Goal: Task Accomplishment & Management: Complete application form

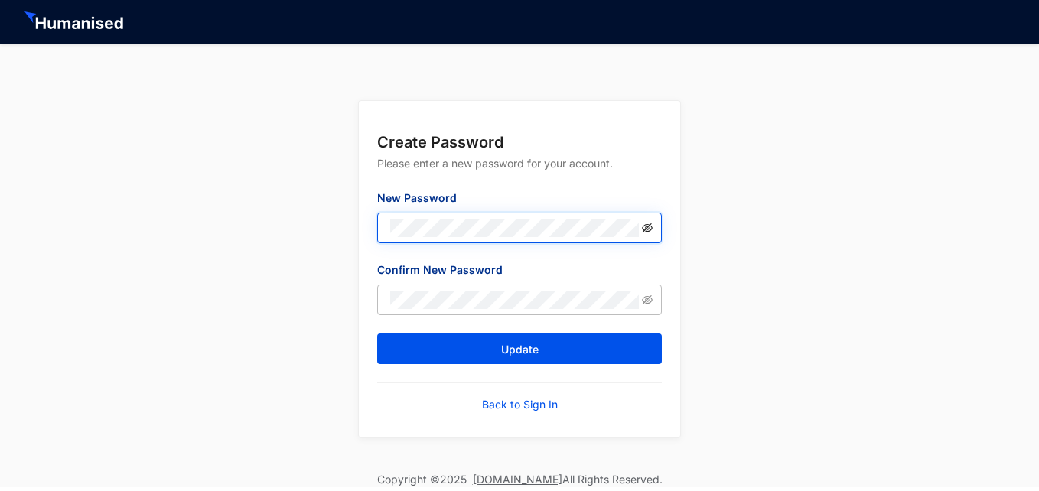
click at [646, 230] on icon "eye-invisible" at bounding box center [647, 228] width 11 height 11
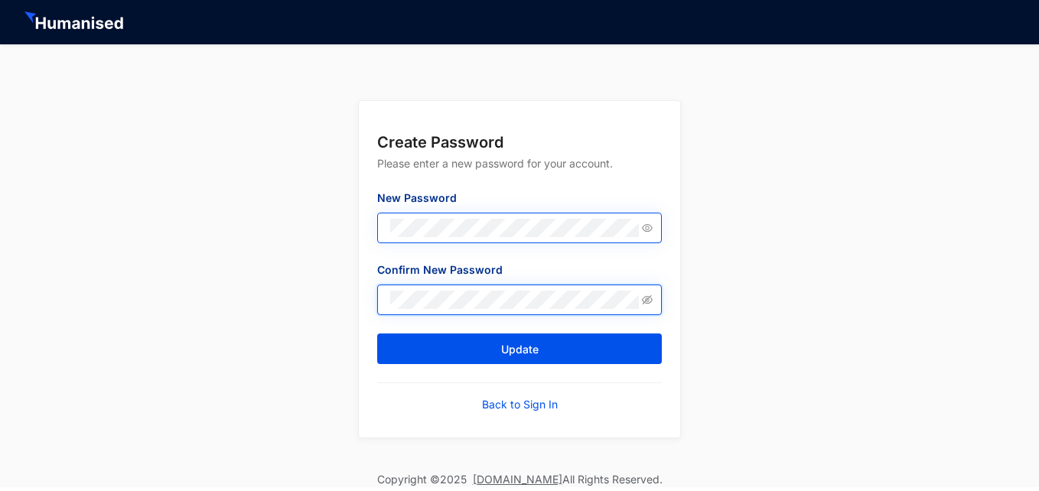
click at [377, 333] on button "Update" at bounding box center [519, 348] width 285 height 31
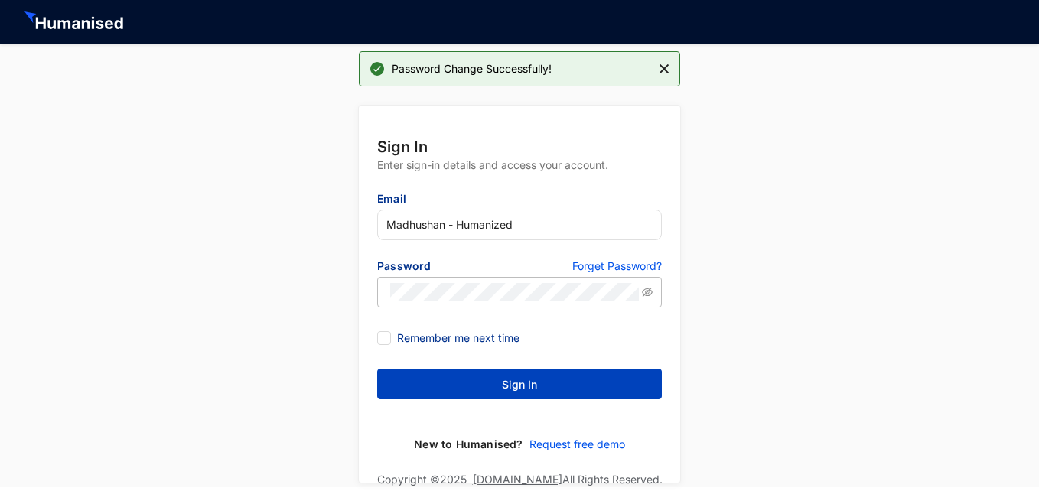
click at [525, 383] on span "Sign In" at bounding box center [519, 384] width 35 height 15
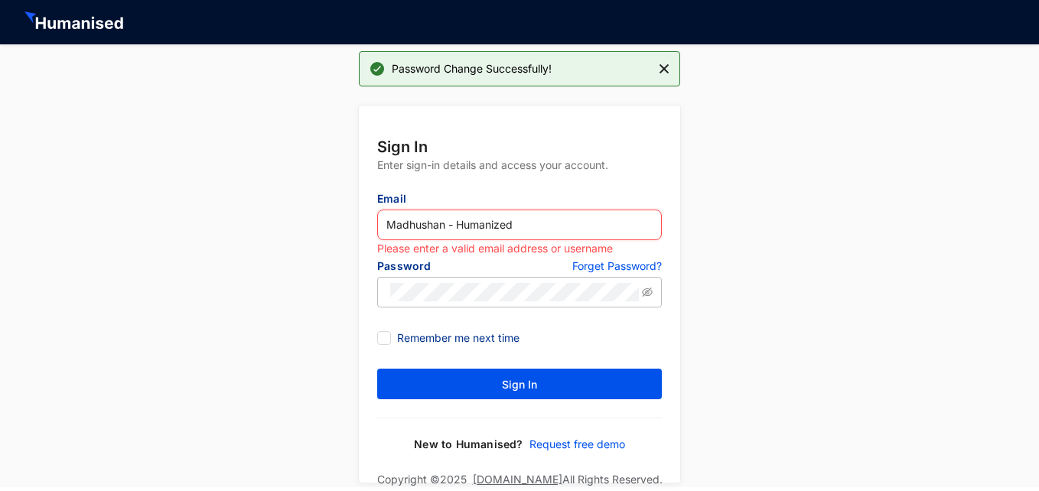
click at [555, 220] on input "Madhushan - Humanized" at bounding box center [519, 225] width 285 height 31
type input "M"
type input "[EMAIL_ADDRESS][DOMAIN_NAME]"
click at [377, 369] on button "Sign In" at bounding box center [519, 384] width 285 height 31
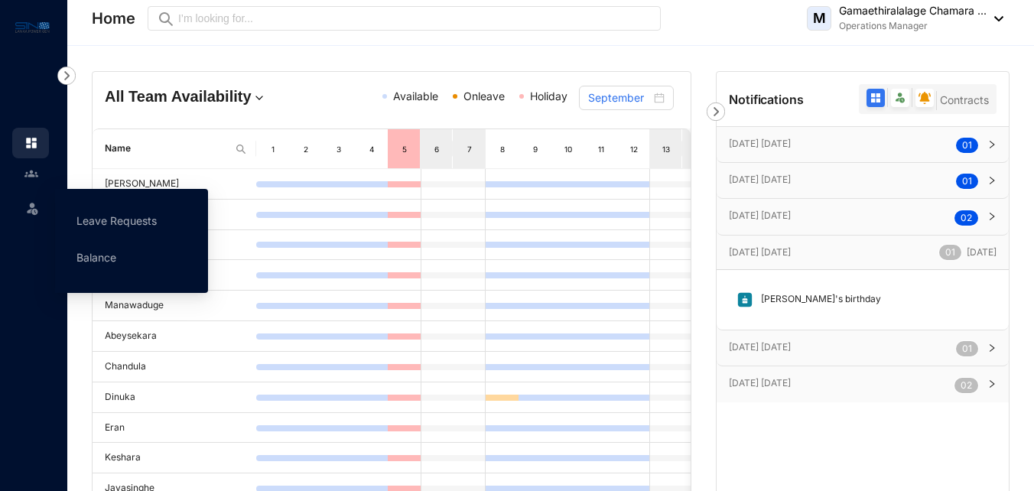
click at [25, 211] on img at bounding box center [31, 207] width 15 height 15
click at [96, 227] on link "Leave Requests" at bounding box center [116, 220] width 80 height 13
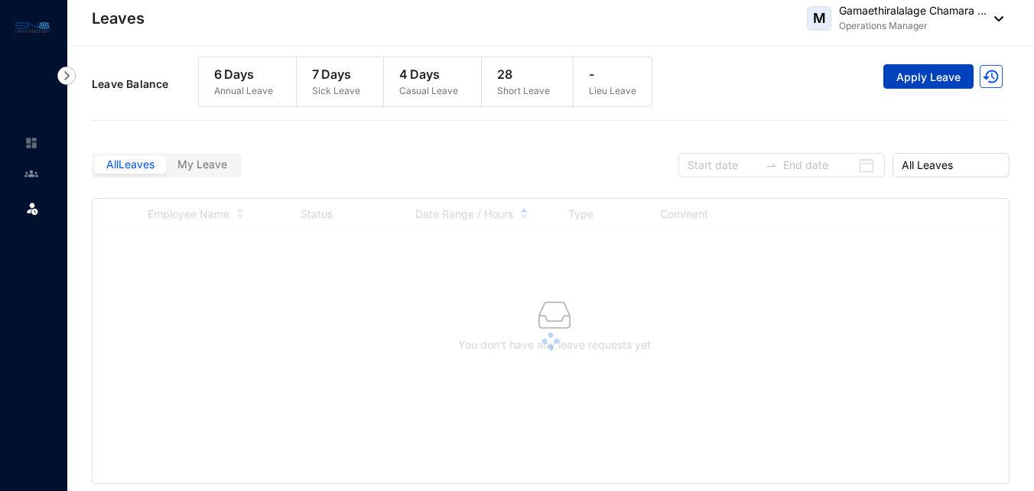
click at [936, 76] on span "Apply Leave" at bounding box center [928, 77] width 64 height 15
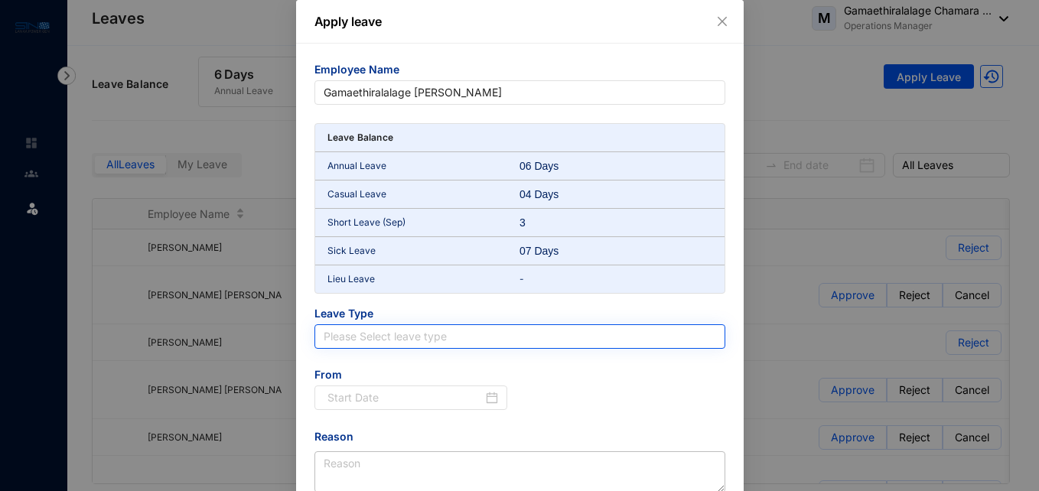
click at [358, 347] on input "search" at bounding box center [520, 336] width 392 height 23
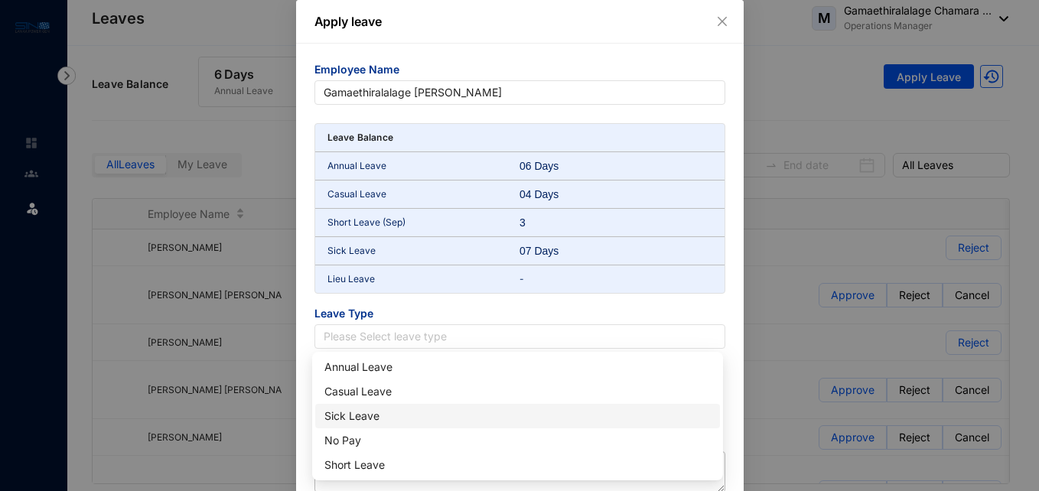
click at [350, 416] on div "Sick Leave" at bounding box center [517, 416] width 386 height 17
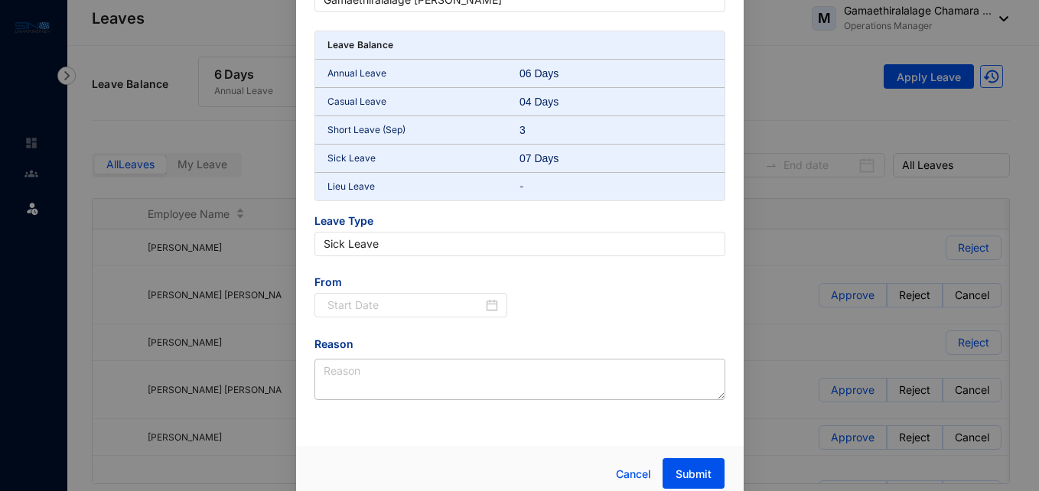
scroll to position [103, 0]
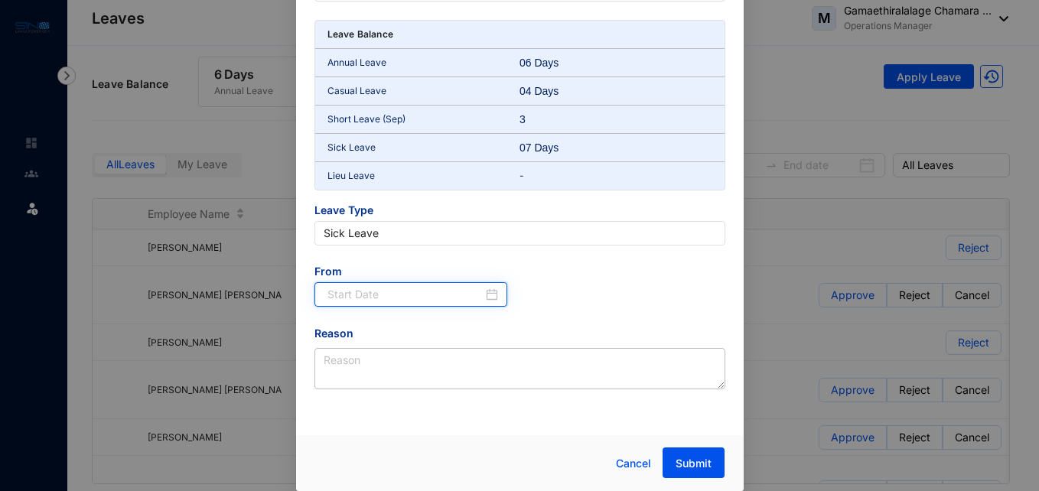
click at [428, 291] on input at bounding box center [405, 294] width 156 height 17
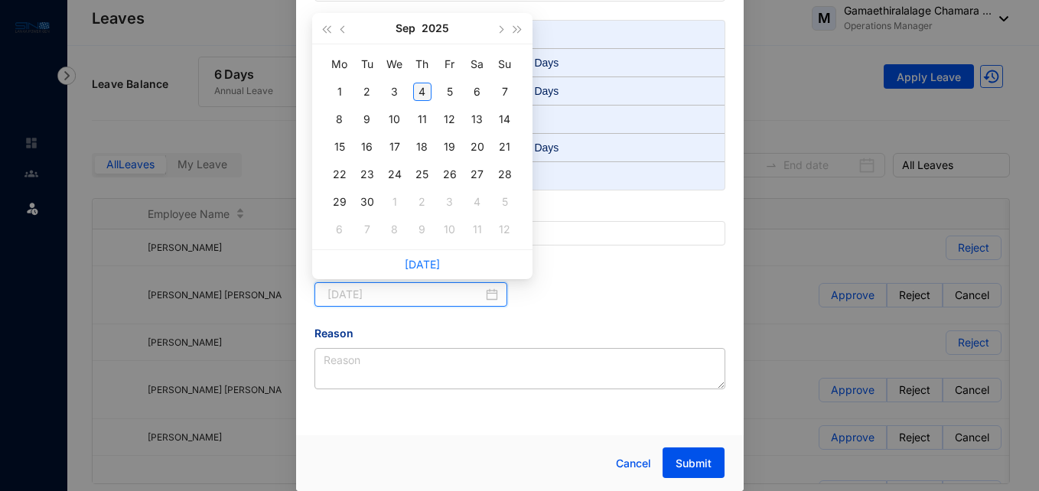
type input "[DATE]"
click at [422, 93] on div "4" at bounding box center [422, 92] width 18 height 18
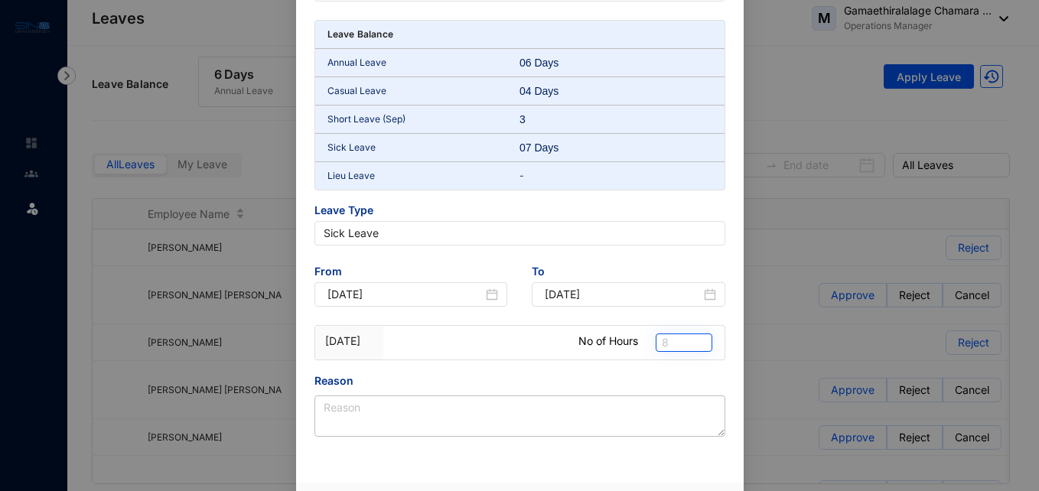
click at [682, 350] on span "8" at bounding box center [684, 342] width 44 height 17
click at [666, 391] on div "4" at bounding box center [681, 394] width 32 height 17
click at [428, 353] on div at bounding box center [485, 343] width 171 height 34
click at [599, 340] on p "No of Hours" at bounding box center [608, 340] width 60 height 15
click at [688, 348] on span "4" at bounding box center [684, 342] width 44 height 17
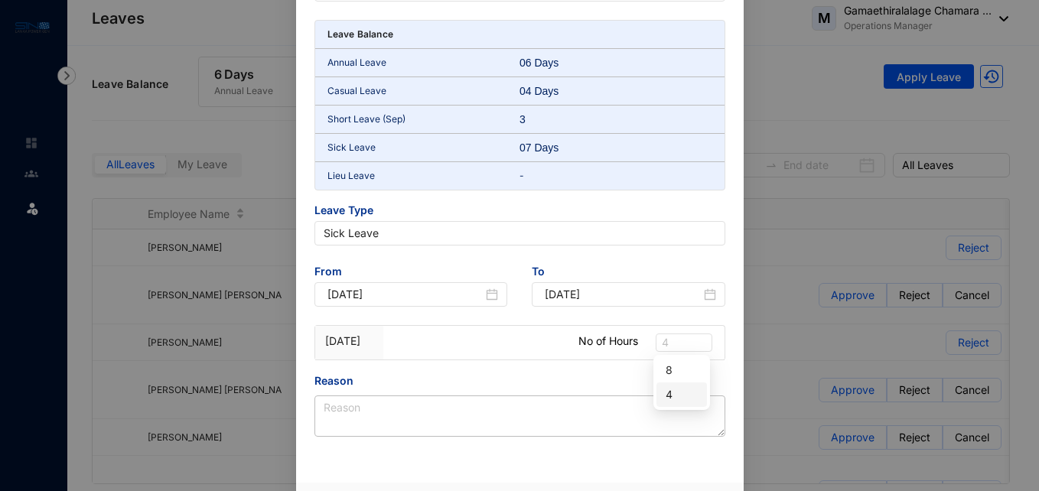
click at [666, 392] on div "4" at bounding box center [681, 394] width 32 height 17
click at [664, 292] on input "[DATE]" at bounding box center [623, 294] width 156 height 17
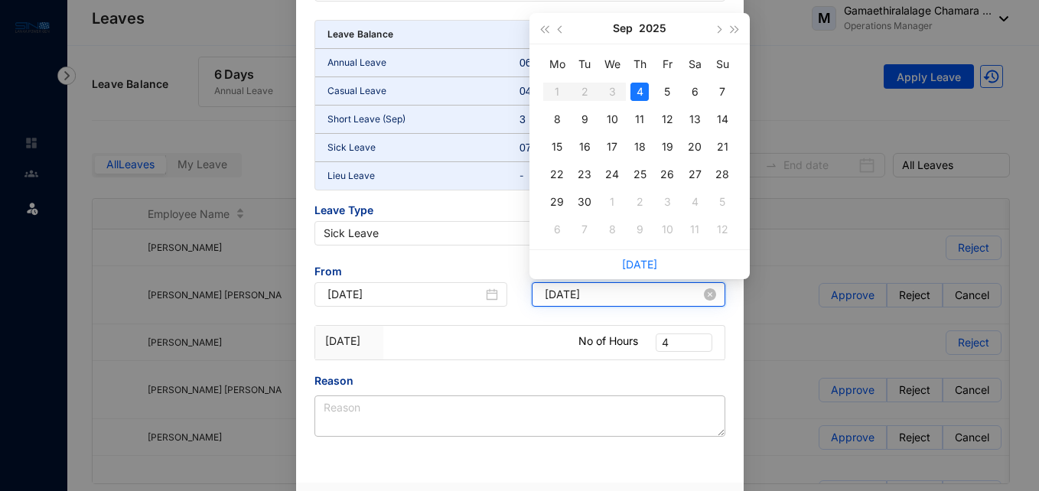
click at [664, 292] on input "[DATE]" at bounding box center [623, 294] width 156 height 17
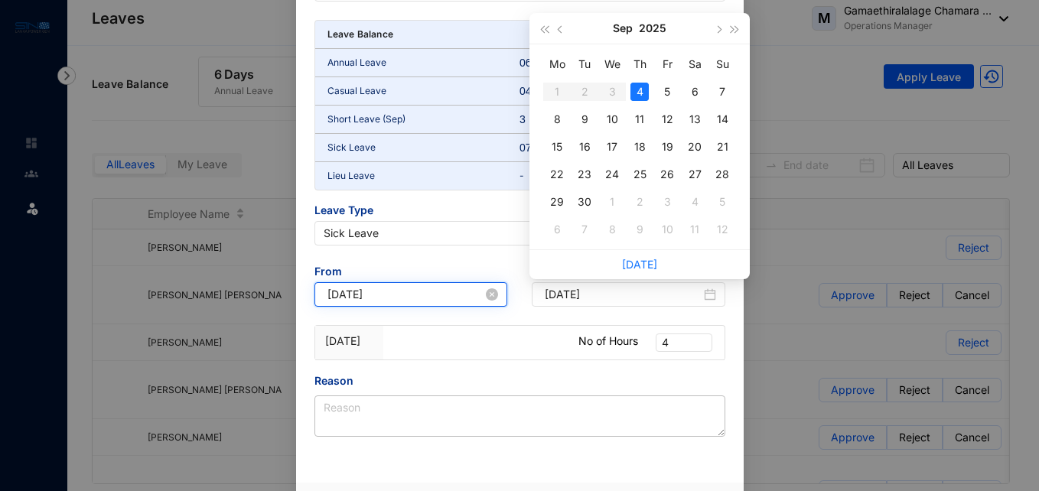
click at [456, 288] on input "[DATE]" at bounding box center [405, 294] width 156 height 17
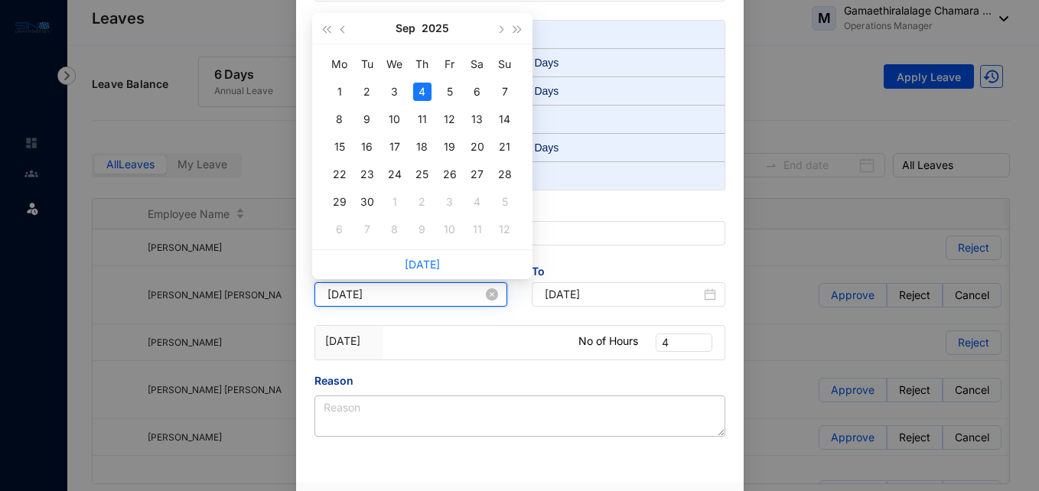
click at [456, 288] on input "[DATE]" at bounding box center [405, 294] width 156 height 17
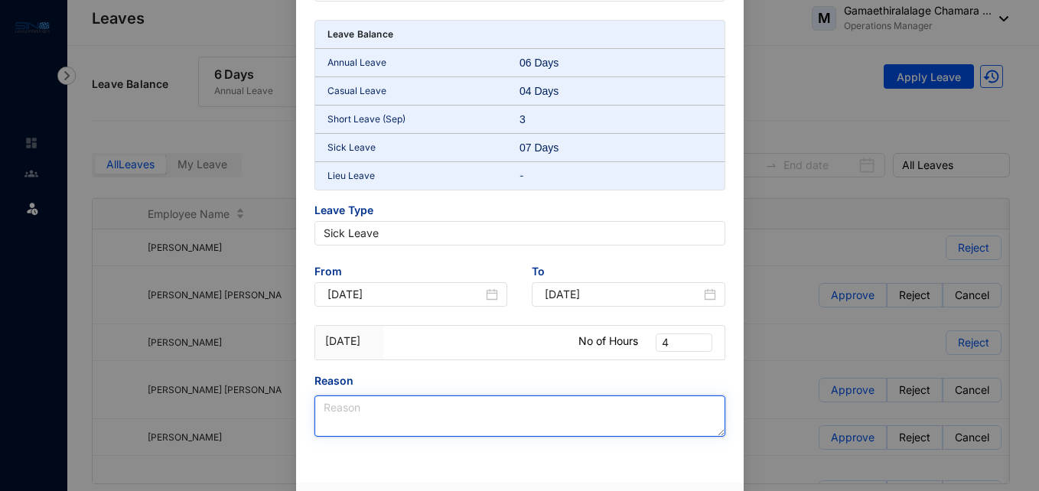
click at [445, 410] on textarea "Reason" at bounding box center [519, 415] width 411 height 41
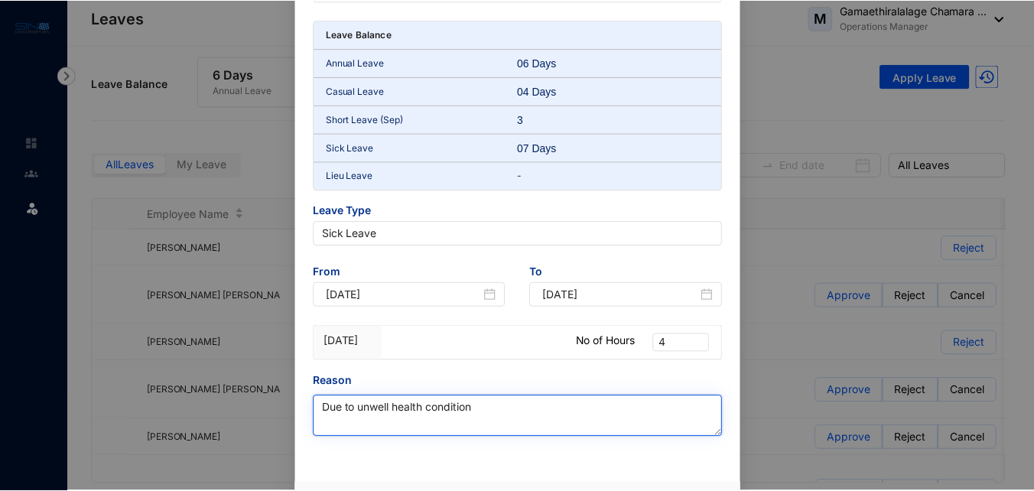
scroll to position [151, 0]
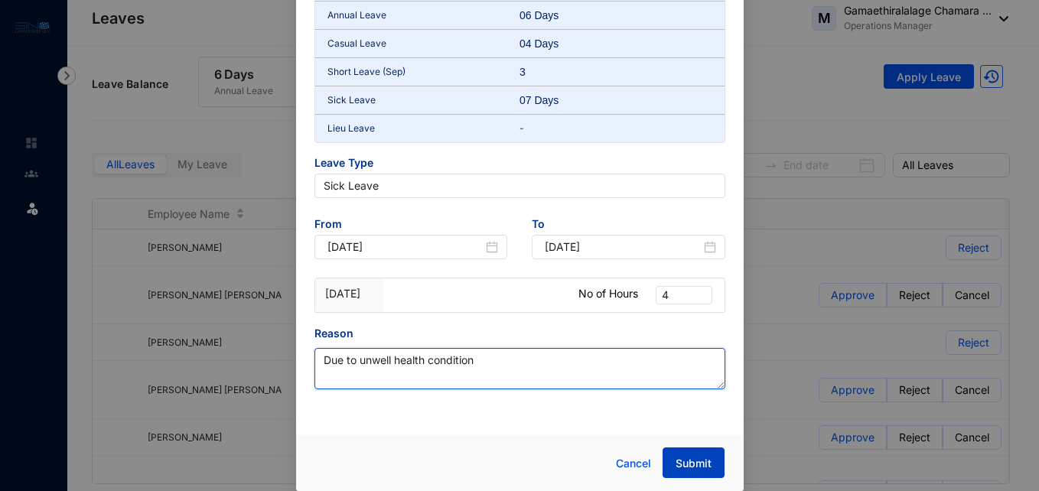
type textarea "Due to unwell health condition"
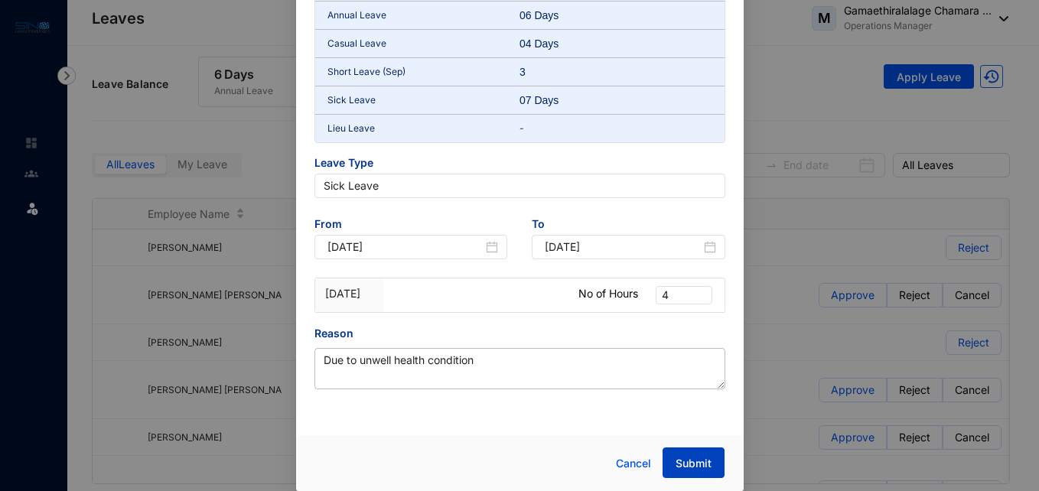
click at [689, 464] on span "Submit" at bounding box center [693, 463] width 36 height 15
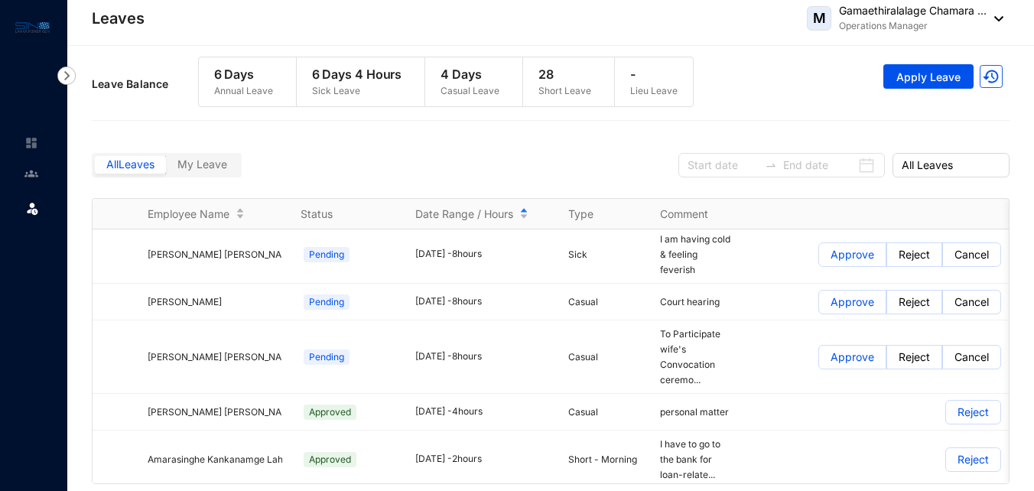
scroll to position [152, 0]
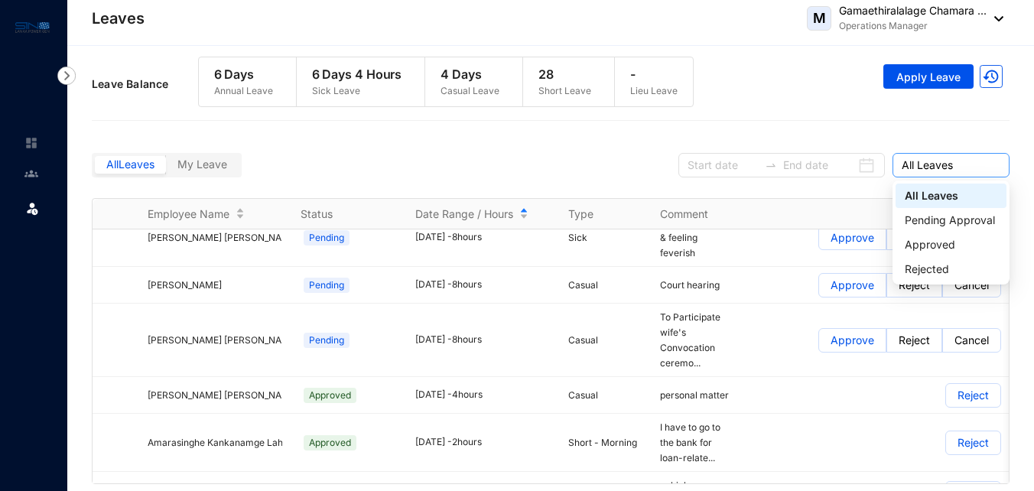
click at [954, 164] on span "All Leaves" at bounding box center [951, 165] width 99 height 23
click at [953, 220] on div "Pending Approval" at bounding box center [951, 220] width 93 height 17
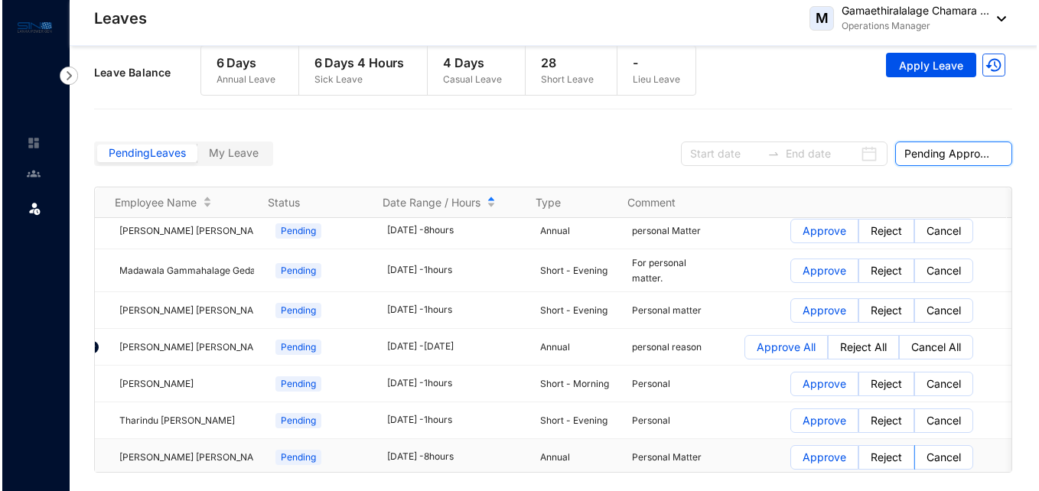
scroll to position [0, 0]
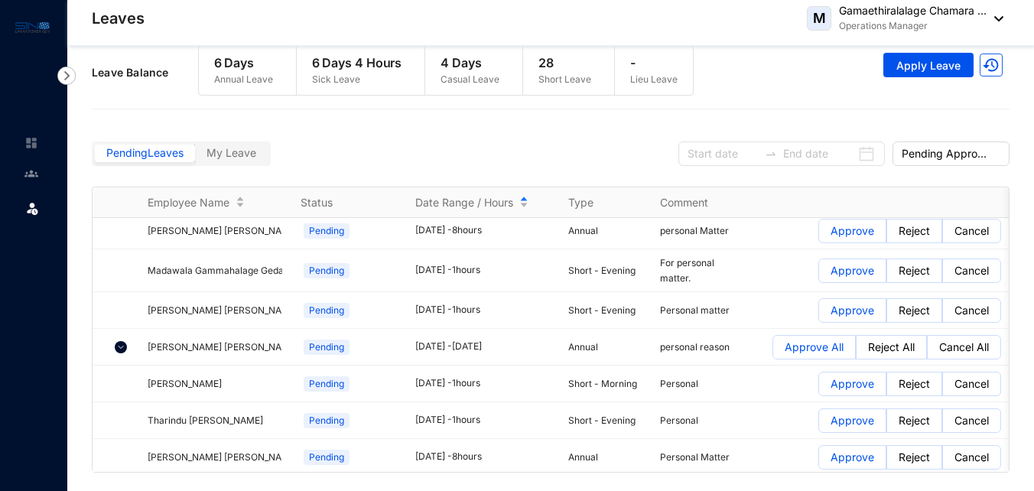
click at [663, 482] on p "Due to unwell health condition" at bounding box center [696, 497] width 73 height 31
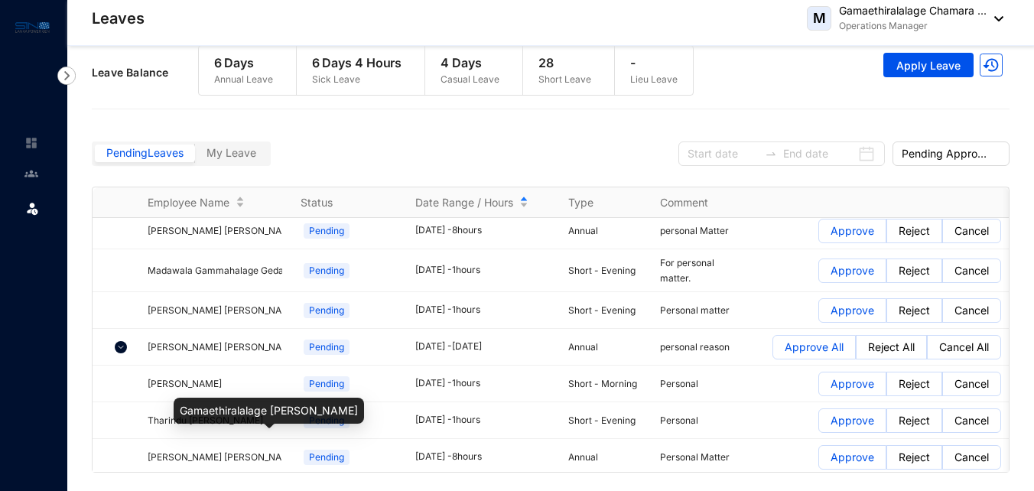
click at [202, 490] on span "Gamaethiralalage [PERSON_NAME]" at bounding box center [225, 496] width 154 height 11
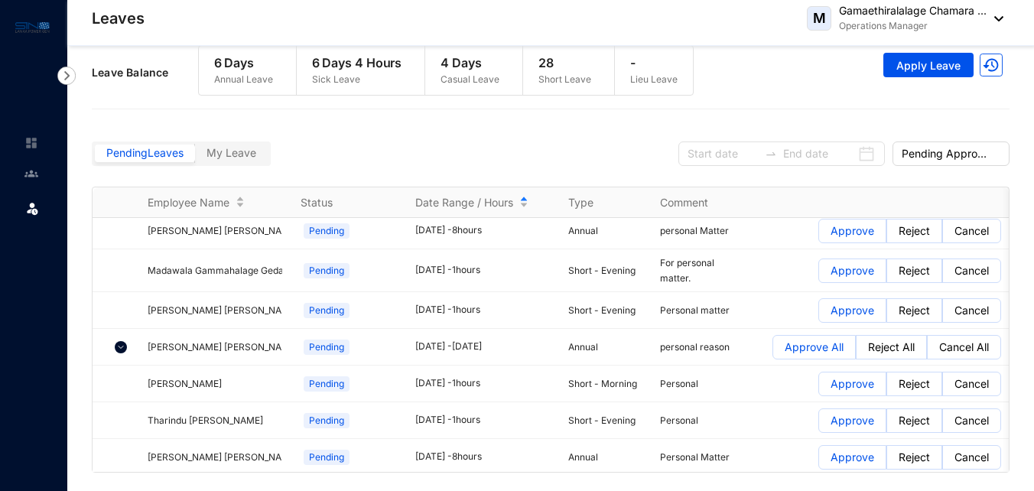
click at [916, 486] on p "Reject" at bounding box center [914, 497] width 31 height 23
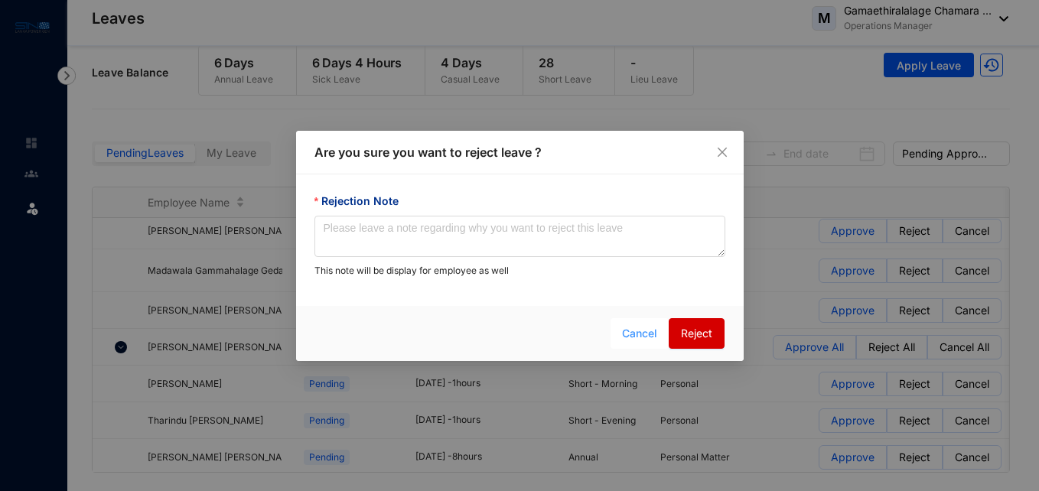
click at [650, 333] on span "Cancel" at bounding box center [639, 333] width 35 height 17
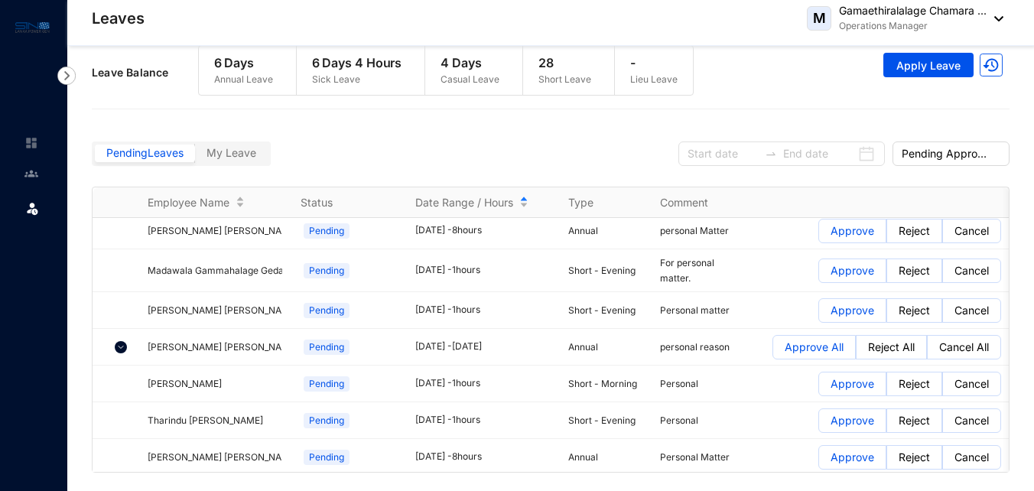
click at [972, 486] on p "Cancel" at bounding box center [971, 497] width 34 height 23
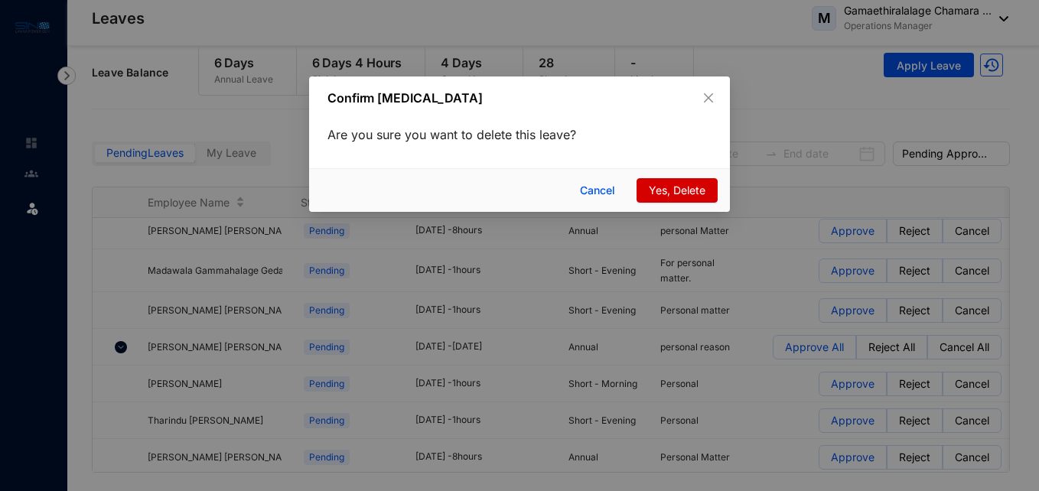
click at [678, 193] on span "Yes, Delete" at bounding box center [677, 190] width 57 height 17
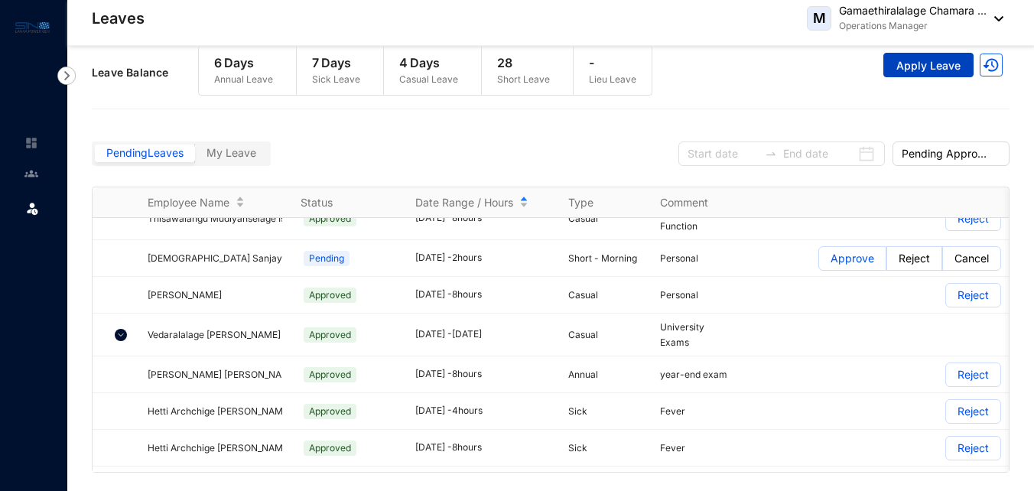
click at [912, 70] on span "Apply Leave" at bounding box center [928, 65] width 64 height 15
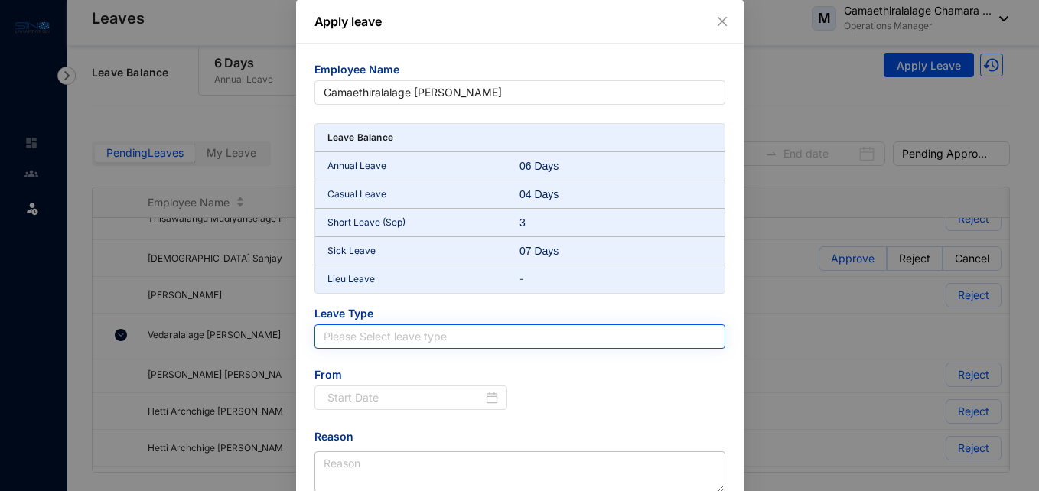
click at [488, 342] on input "search" at bounding box center [520, 336] width 392 height 23
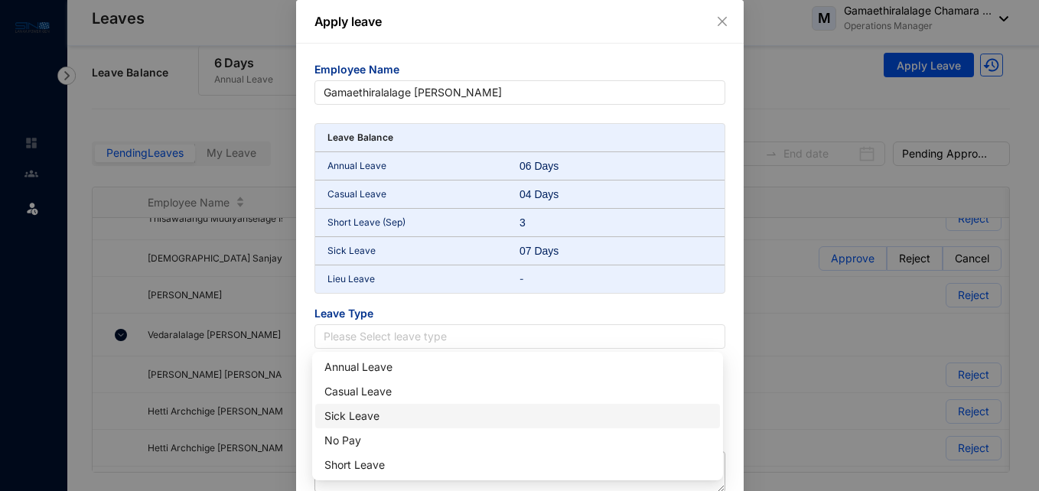
click at [401, 424] on div "Sick Leave" at bounding box center [517, 416] width 386 height 17
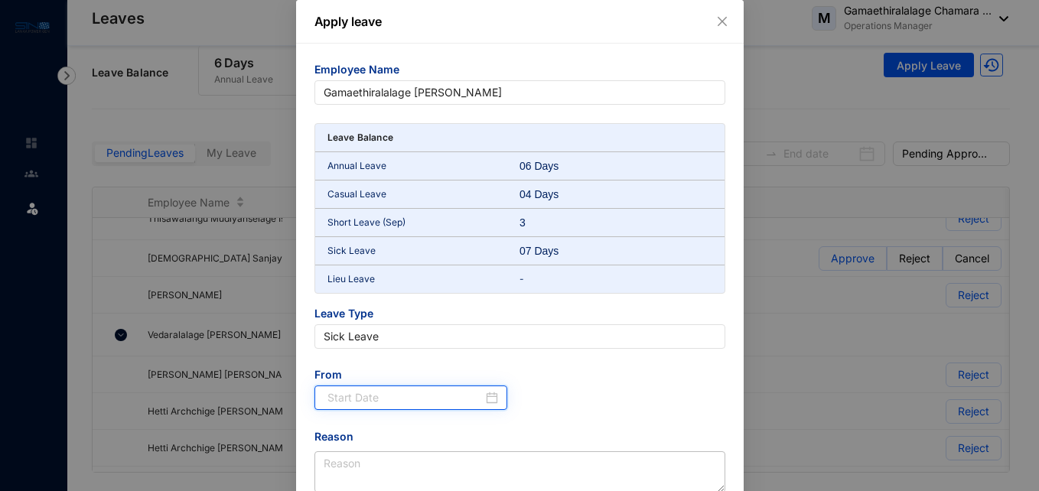
click at [456, 396] on input at bounding box center [405, 397] width 156 height 17
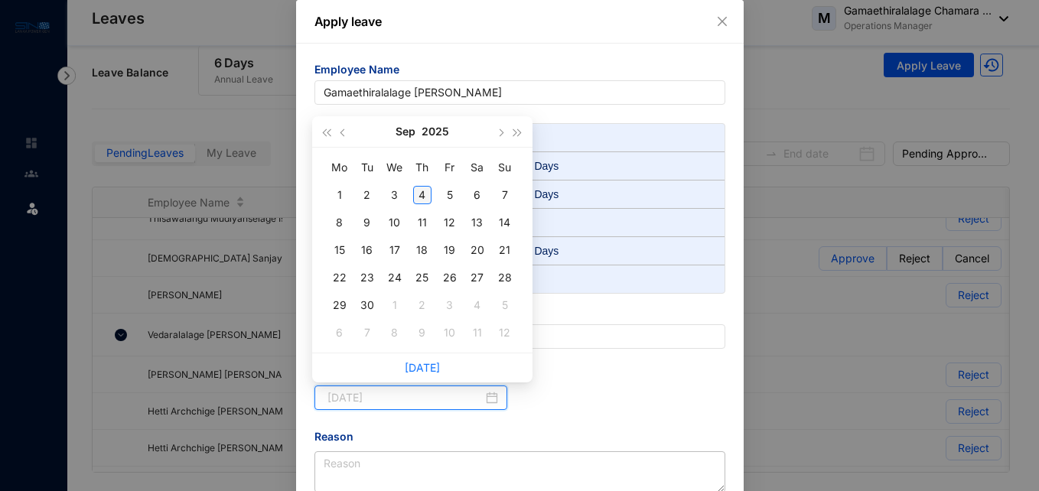
type input "[DATE]"
click at [426, 200] on div "4" at bounding box center [422, 195] width 18 height 18
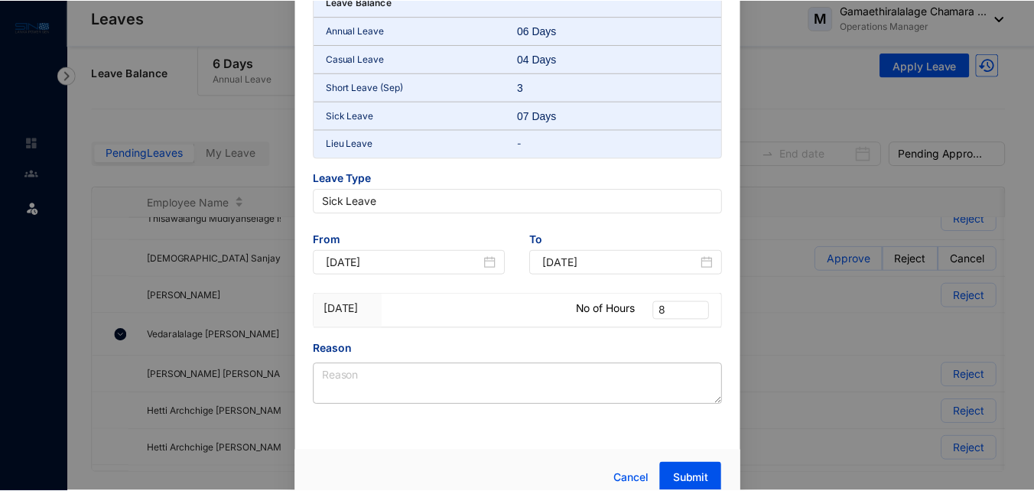
scroll to position [151, 0]
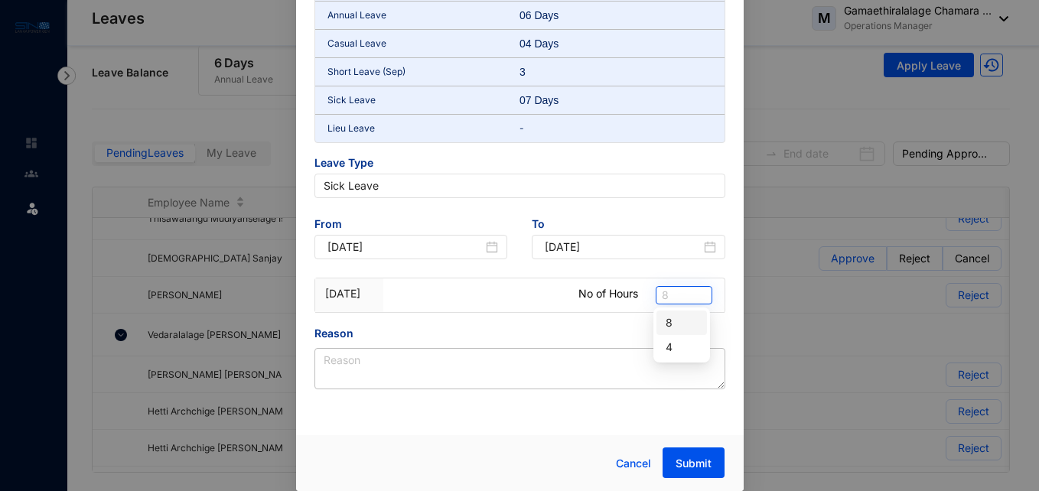
click at [700, 289] on span "8" at bounding box center [684, 295] width 44 height 17
click at [675, 351] on div "4" at bounding box center [681, 347] width 32 height 17
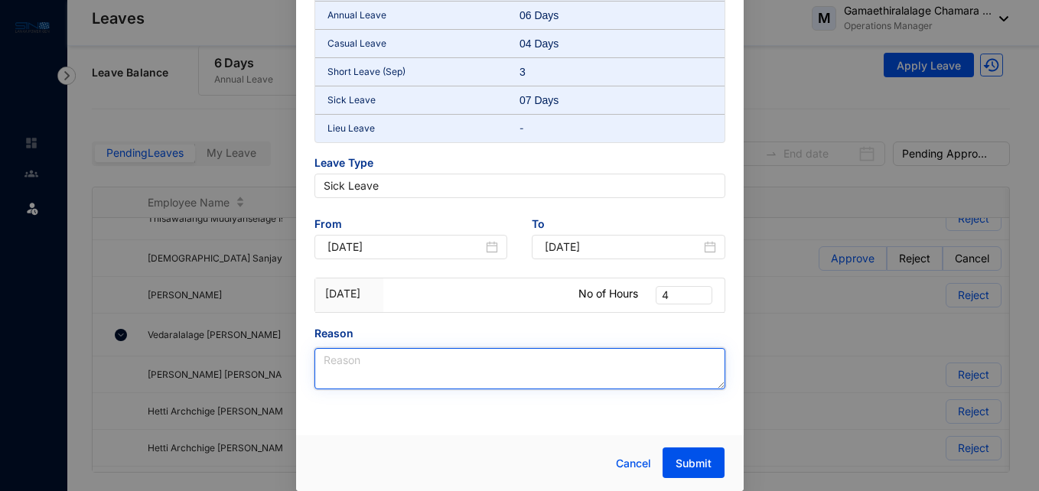
click at [565, 359] on textarea "Reason" at bounding box center [519, 368] width 411 height 41
type textarea "Due to unwell health condition - morning hours"
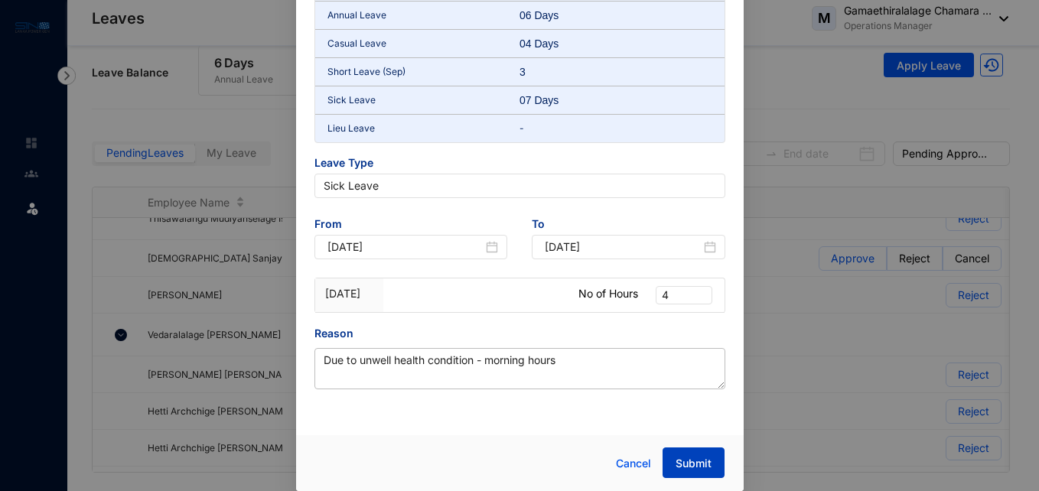
click at [686, 460] on span "Submit" at bounding box center [693, 463] width 36 height 15
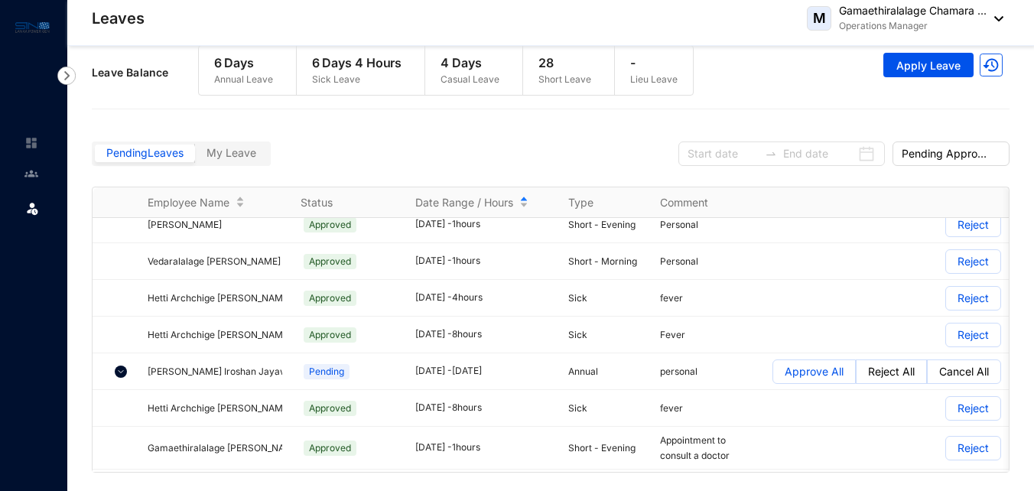
scroll to position [8896, 0]
